Goal: Find specific page/section: Find specific page/section

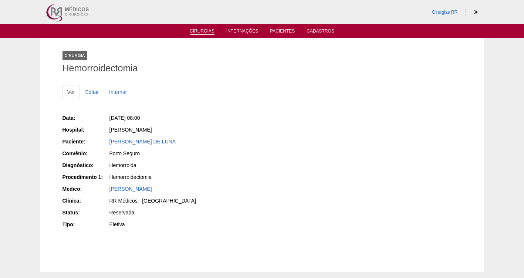
click at [197, 32] on link "Cirurgias" at bounding box center [202, 31] width 25 height 6
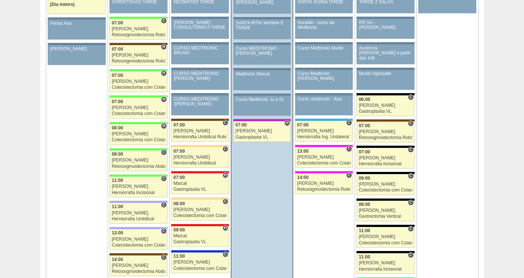
scroll to position [834, 0]
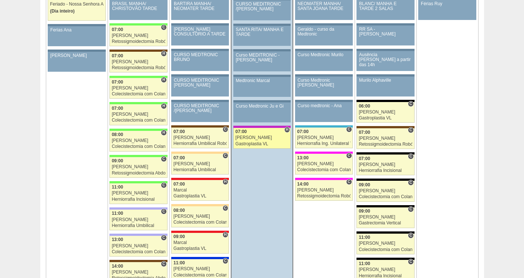
click at [261, 136] on div "Ricardo Fernandes" at bounding box center [262, 137] width 53 height 5
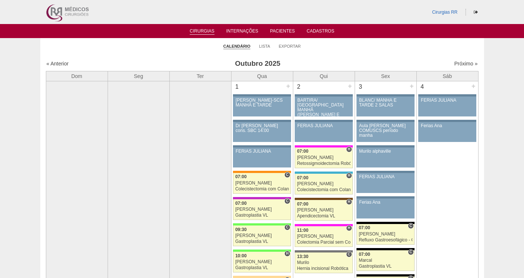
scroll to position [834, 0]
